Goal: Use online tool/utility: Utilize a website feature to perform a specific function

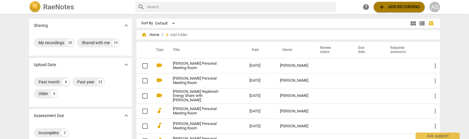
click at [411, 7] on span "add Add recording" at bounding box center [399, 7] width 42 height 7
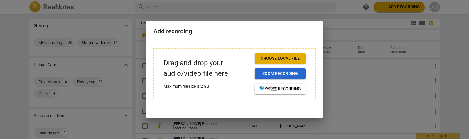
click at [283, 73] on span "Zoom recording" at bounding box center [279, 74] width 41 height 6
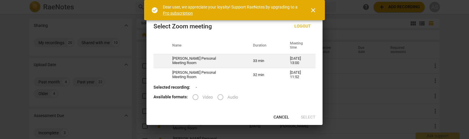
click at [284, 59] on td "[DATE] 13:00" at bounding box center [299, 61] width 33 height 14
radio input "true"
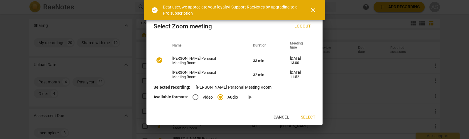
click at [312, 118] on span "Select" at bounding box center [308, 118] width 15 height 6
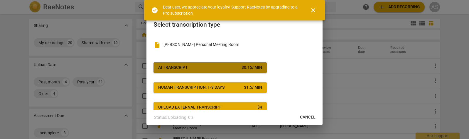
click at [242, 67] on div "$ 0.15 / min" at bounding box center [252, 68] width 21 height 6
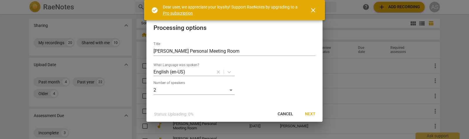
click at [311, 114] on span "Next" at bounding box center [310, 115] width 11 height 6
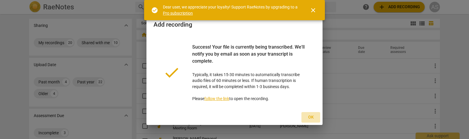
drag, startPoint x: 313, startPoint y: 118, endPoint x: 434, endPoint y: 12, distance: 160.7
click at [313, 118] on span "Ok" at bounding box center [310, 118] width 9 height 6
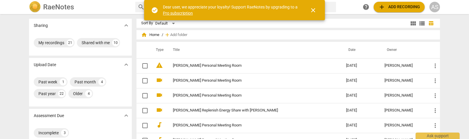
click at [314, 10] on span "close" at bounding box center [313, 10] width 7 height 7
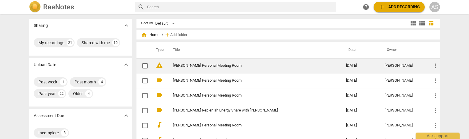
click at [203, 67] on link "[PERSON_NAME] Personal Meeting Room" at bounding box center [249, 66] width 152 height 4
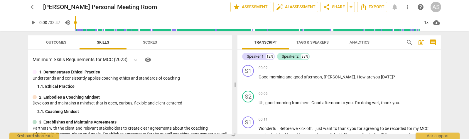
click at [287, 7] on span "auto_fix_high AI Assessment" at bounding box center [295, 7] width 39 height 7
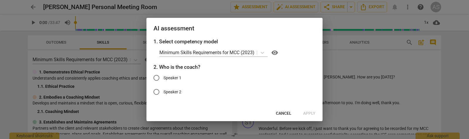
click at [286, 113] on span "Cancel" at bounding box center [284, 114] width 16 height 6
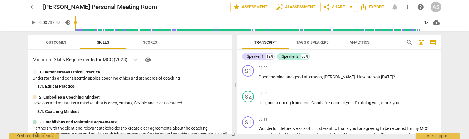
click at [310, 42] on span "Tags & Speakers" at bounding box center [312, 42] width 32 height 4
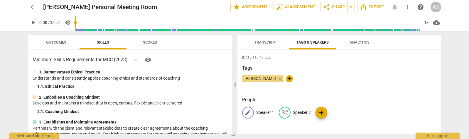
click at [265, 112] on p "Speaker 1" at bounding box center [265, 113] width 18 height 6
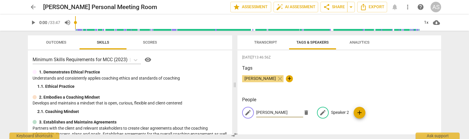
type input "[PERSON_NAME]"
click at [339, 112] on p "Speaker 2" at bounding box center [340, 113] width 18 height 6
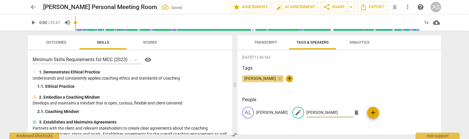
type input "[PERSON_NAME]"
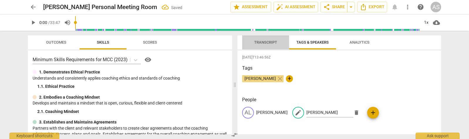
click at [270, 42] on span "Transcript" at bounding box center [265, 42] width 23 height 4
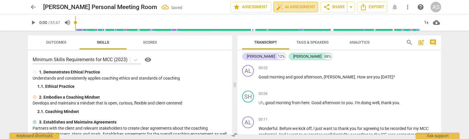
click at [292, 6] on span "auto_fix_high AI Assessment" at bounding box center [295, 7] width 39 height 7
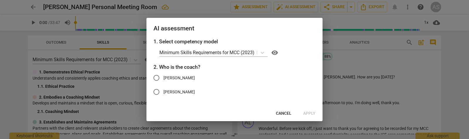
click at [163, 77] on input "[PERSON_NAME]" at bounding box center [156, 78] width 14 height 14
radio input "true"
click at [284, 113] on span "Cancel" at bounding box center [284, 114] width 16 height 6
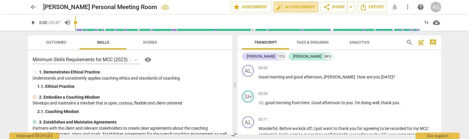
click at [294, 7] on span "auto_fix_high AI Assessment" at bounding box center [295, 7] width 39 height 7
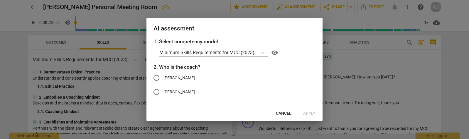
click at [171, 77] on span "[PERSON_NAME]" at bounding box center [178, 78] width 31 height 6
click at [163, 77] on input "[PERSON_NAME]" at bounding box center [156, 78] width 14 height 14
radio input "true"
click at [311, 112] on span "Apply" at bounding box center [309, 114] width 12 height 6
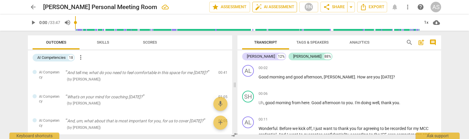
click at [270, 7] on span "auto_fix_high AI Assessment" at bounding box center [274, 7] width 39 height 7
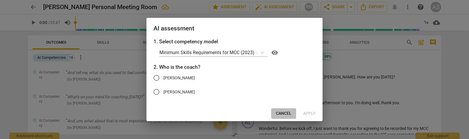
drag, startPoint x: 284, startPoint y: 112, endPoint x: 292, endPoint y: 105, distance: 10.8
click at [284, 112] on span "Cancel" at bounding box center [284, 114] width 16 height 6
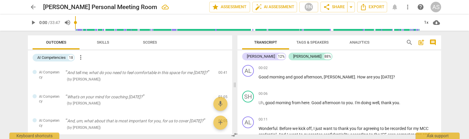
click at [104, 42] on span "Skills" at bounding box center [103, 42] width 12 height 4
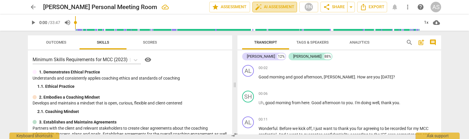
click at [284, 6] on span "auto_fix_high AI Assessment" at bounding box center [274, 7] width 39 height 7
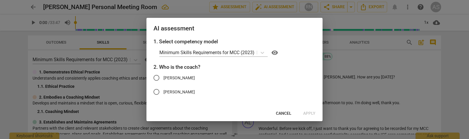
click at [161, 78] on input "[PERSON_NAME]" at bounding box center [156, 78] width 14 height 14
radio input "true"
click at [310, 114] on span "Apply" at bounding box center [309, 114] width 12 height 6
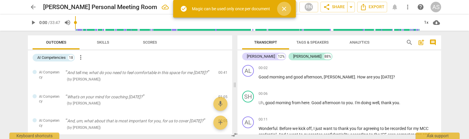
click at [283, 8] on span "close" at bounding box center [284, 8] width 7 height 7
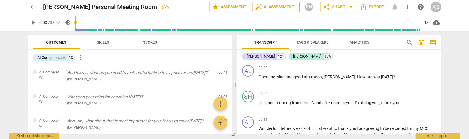
click at [310, 8] on div "RN" at bounding box center [308, 7] width 9 height 9
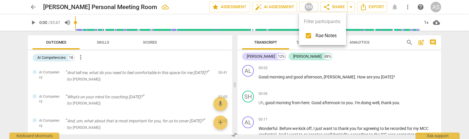
click at [366, 87] on div at bounding box center [234, 69] width 469 height 139
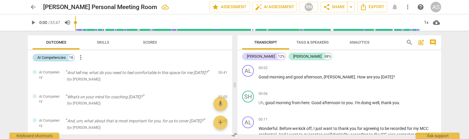
click at [56, 58] on div "AI Competencies" at bounding box center [51, 58] width 28 height 6
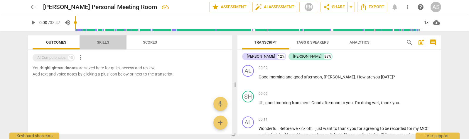
click at [107, 42] on span "Skills" at bounding box center [103, 42] width 12 height 4
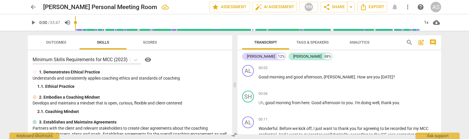
scroll to position [0, 0]
click at [151, 43] on span "Scores" at bounding box center [150, 42] width 14 height 4
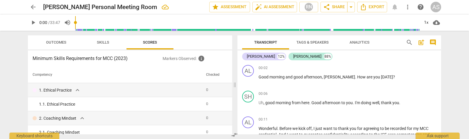
scroll to position [0, 0]
click at [34, 7] on span "arrow_back" at bounding box center [33, 7] width 7 height 7
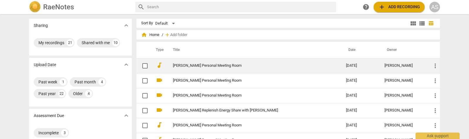
click at [228, 66] on link "[PERSON_NAME] Personal Meeting Room" at bounding box center [249, 66] width 152 height 4
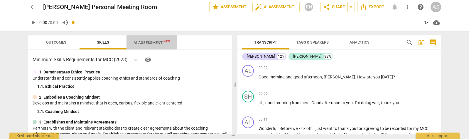
click at [148, 43] on span "AI Assessment New" at bounding box center [152, 42] width 36 height 4
